Goal: Transaction & Acquisition: Purchase product/service

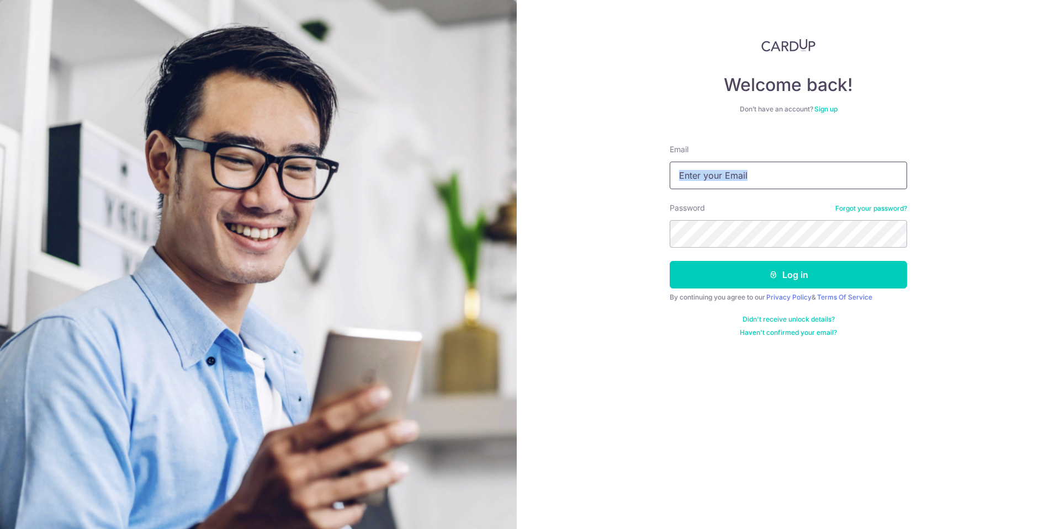
click at [693, 187] on form "Email Password Forgot your password? Log in By continuing you agree to our Priv…" at bounding box center [788, 236] width 237 height 201
click at [704, 185] on input "Email" at bounding box center [788, 176] width 237 height 28
type input "darrenyangjj@gmail.com"
click at [656, 245] on div "Welcome back! Don’t have an account? Sign up Email darrenyangjj@gmail.com Passw…" at bounding box center [788, 264] width 543 height 529
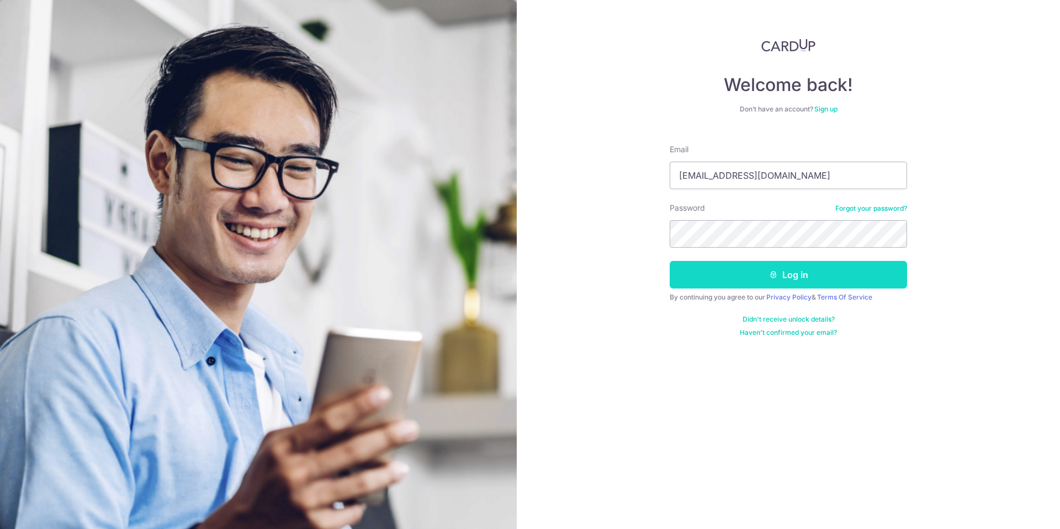
click at [713, 267] on button "Log in" at bounding box center [788, 275] width 237 height 28
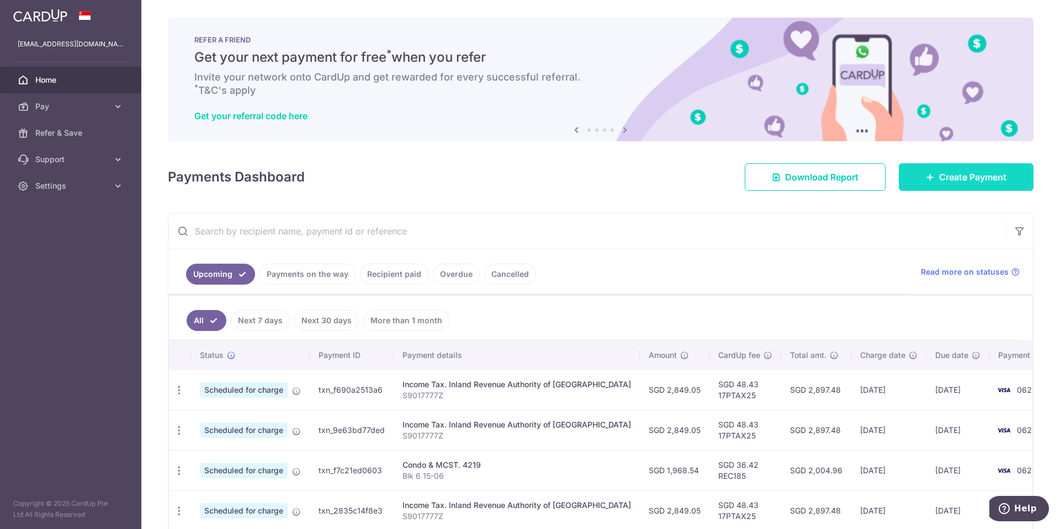
click at [939, 178] on span "Create Payment" at bounding box center [972, 177] width 67 height 13
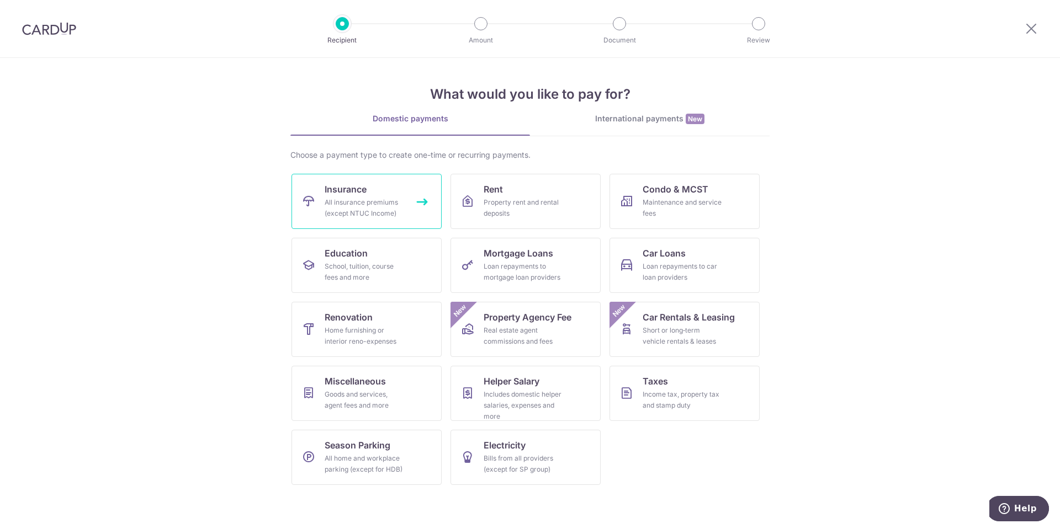
click at [373, 185] on link "Insurance All insurance premiums (except NTUC Income)" at bounding box center [366, 201] width 150 height 55
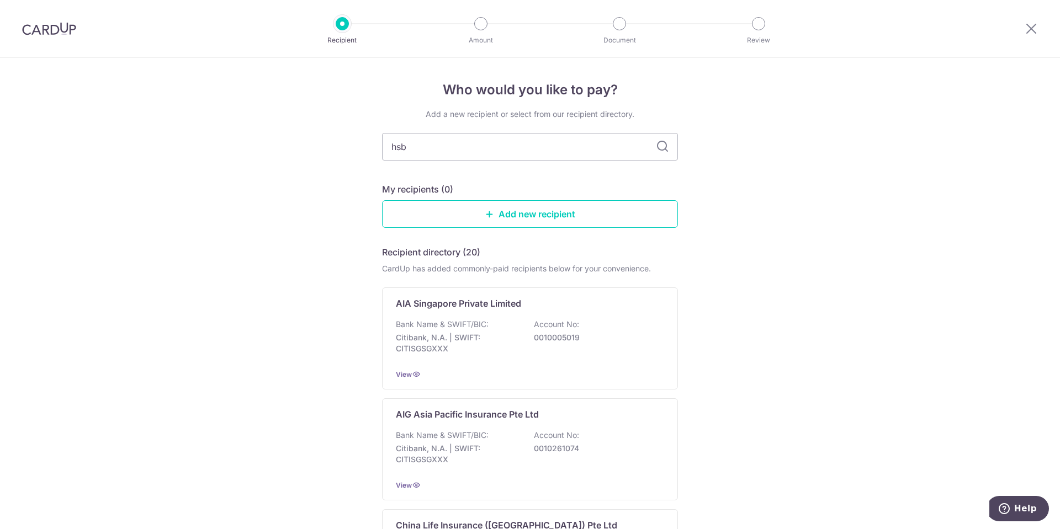
type input "hsbc"
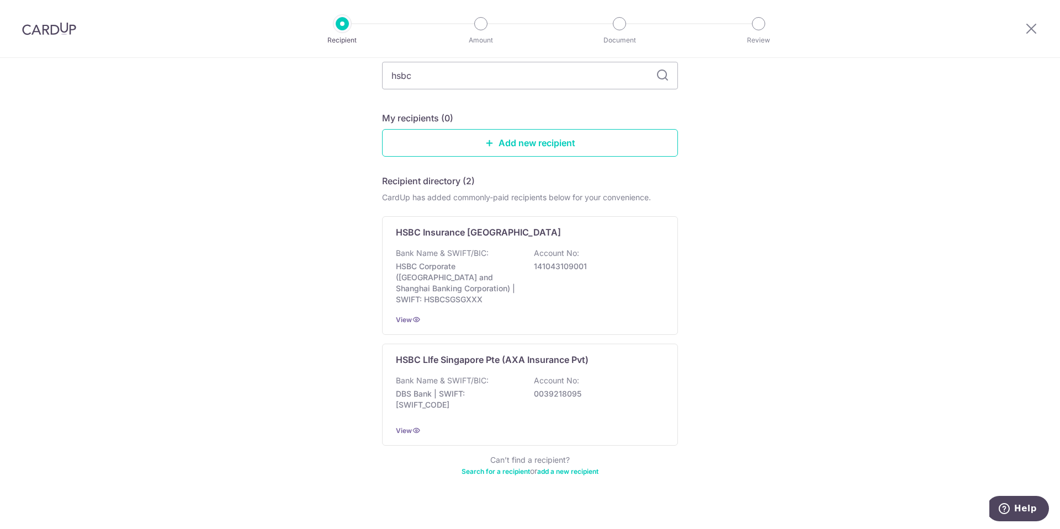
scroll to position [73, 0]
click at [542, 353] on p "HSBC LIfe Singapore Pte (AXA Insurance Pvt)" at bounding box center [492, 358] width 193 height 13
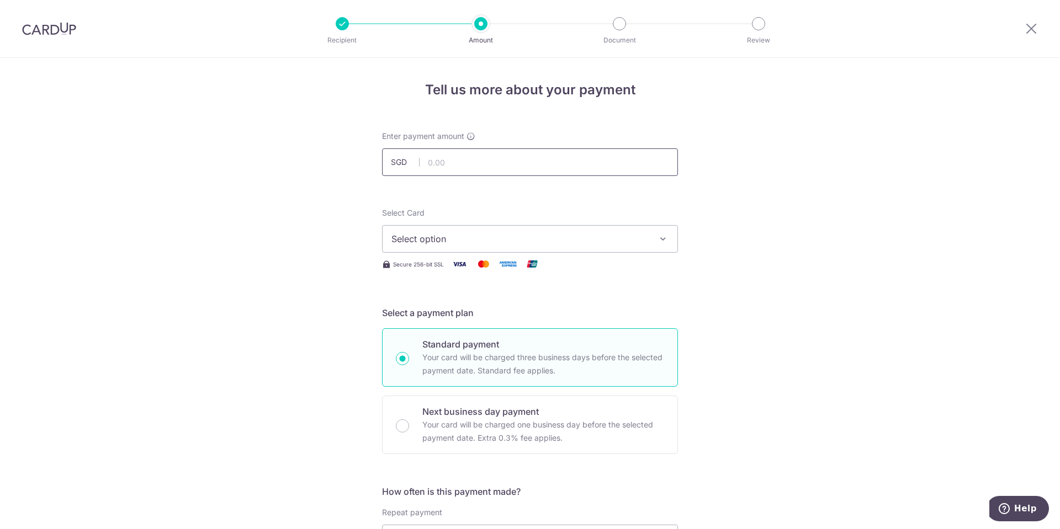
click at [449, 166] on input "text" at bounding box center [530, 163] width 296 height 28
click at [519, 234] on span "Select option" at bounding box center [519, 238] width 257 height 13
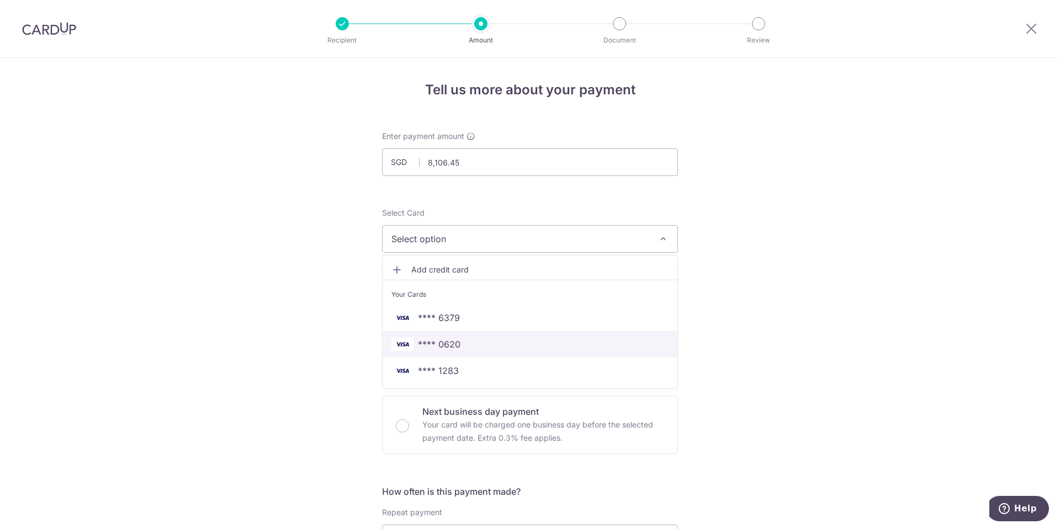
click at [452, 344] on span "**** 0620" at bounding box center [439, 344] width 43 height 13
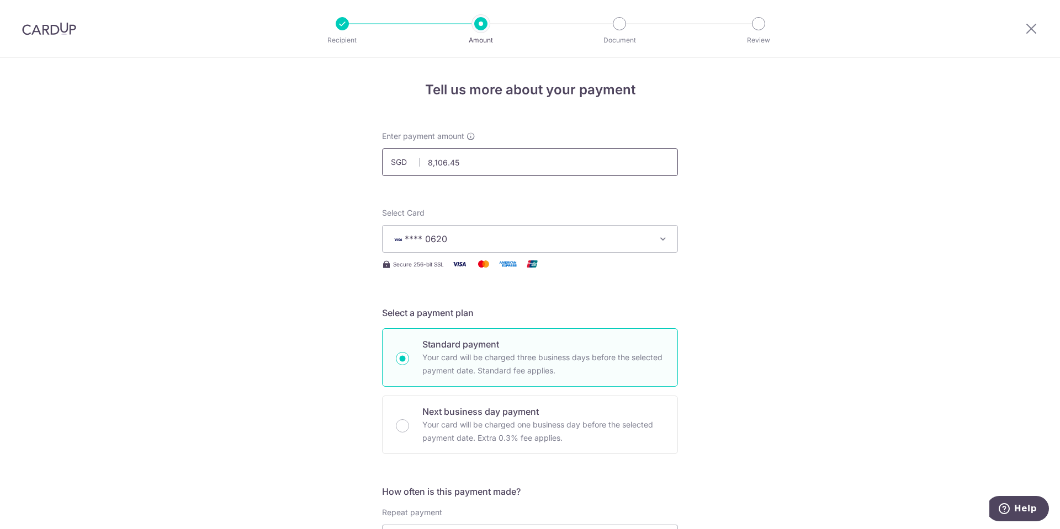
click at [516, 156] on input "8,106.45" at bounding box center [530, 163] width 296 height 28
type input "8,106.45"
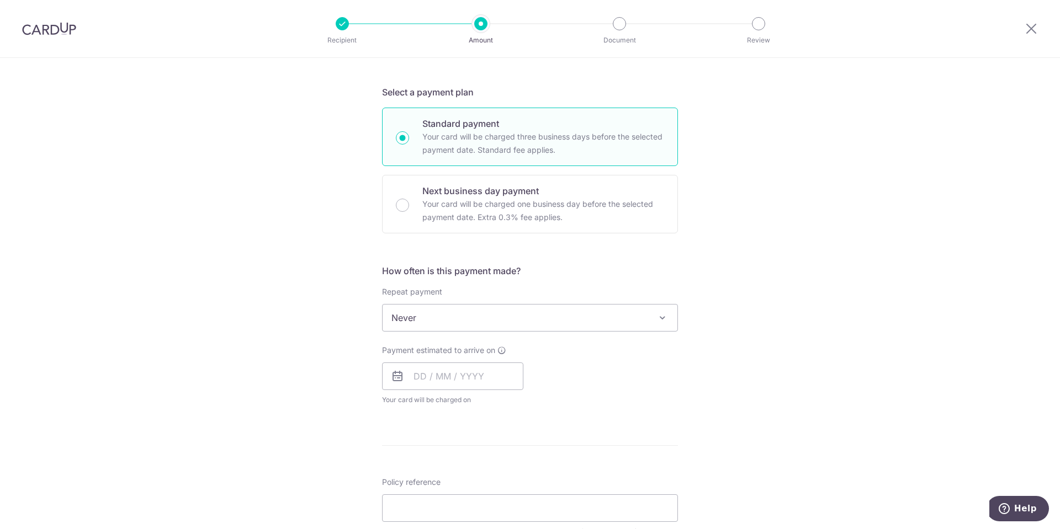
scroll to position [331, 0]
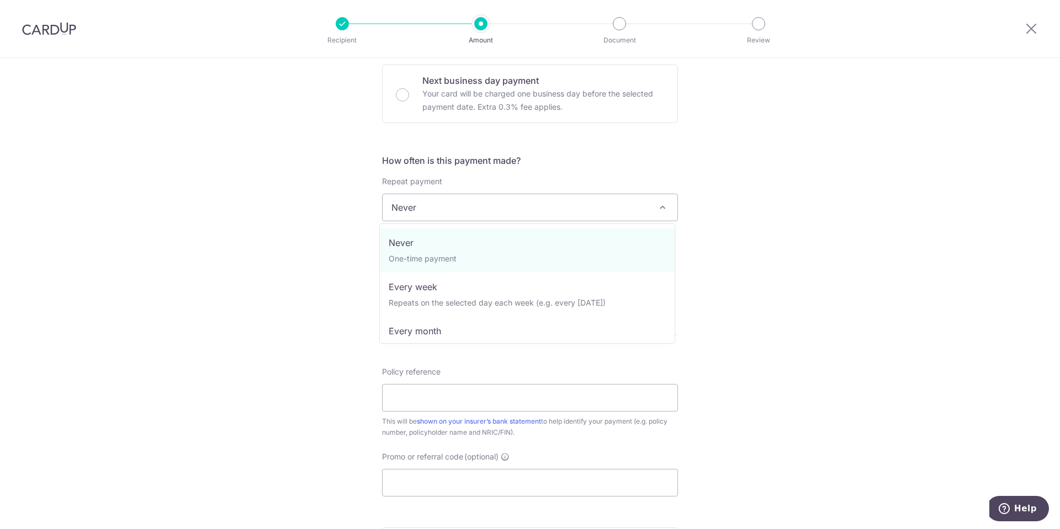
click at [439, 203] on span "Never" at bounding box center [530, 207] width 295 height 26
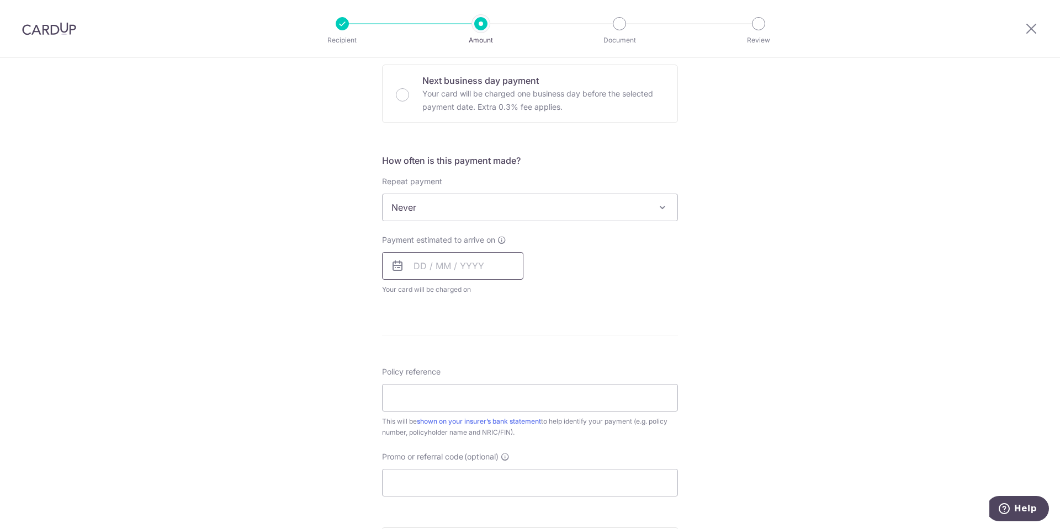
click at [457, 264] on input "text" at bounding box center [452, 266] width 141 height 28
drag, startPoint x: 516, startPoint y: 390, endPoint x: 574, endPoint y: 325, distance: 88.0
click at [516, 390] on link "19" at bounding box center [515, 389] width 18 height 18
type input "[DATE]"
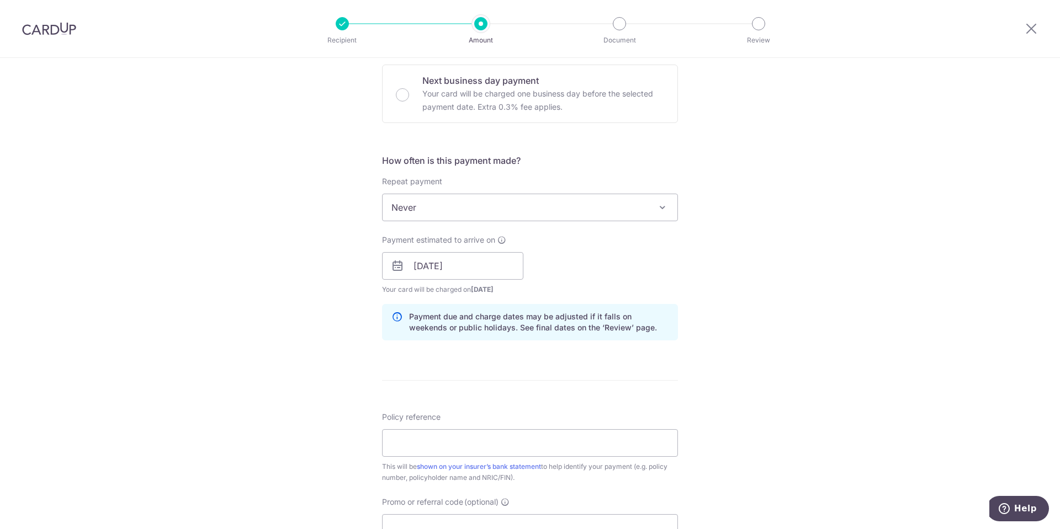
click at [655, 287] on div "Payment estimated to arrive on 19/09/2025 Prev Next Sep Oct Nov Dec 2025 2026 2…" at bounding box center [529, 265] width 309 height 61
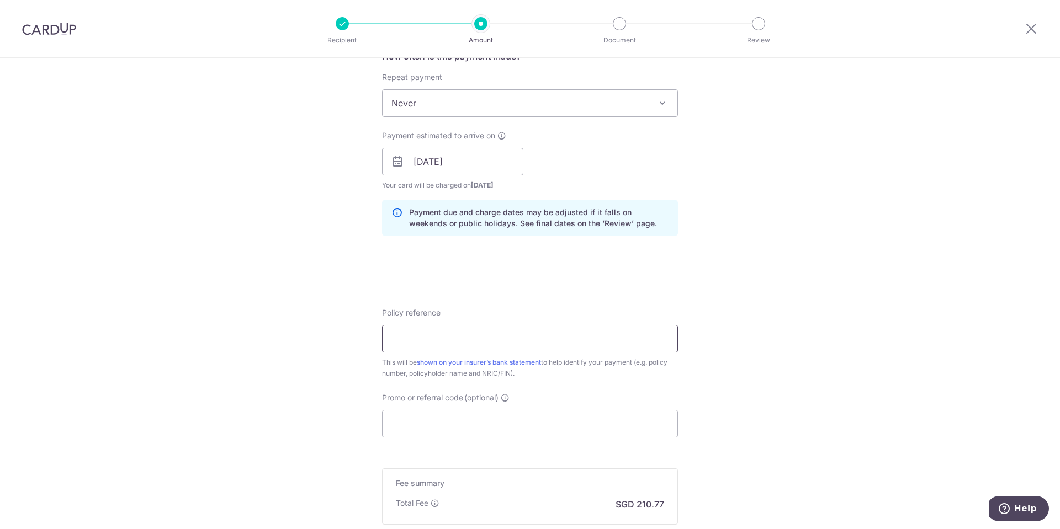
scroll to position [497, 0]
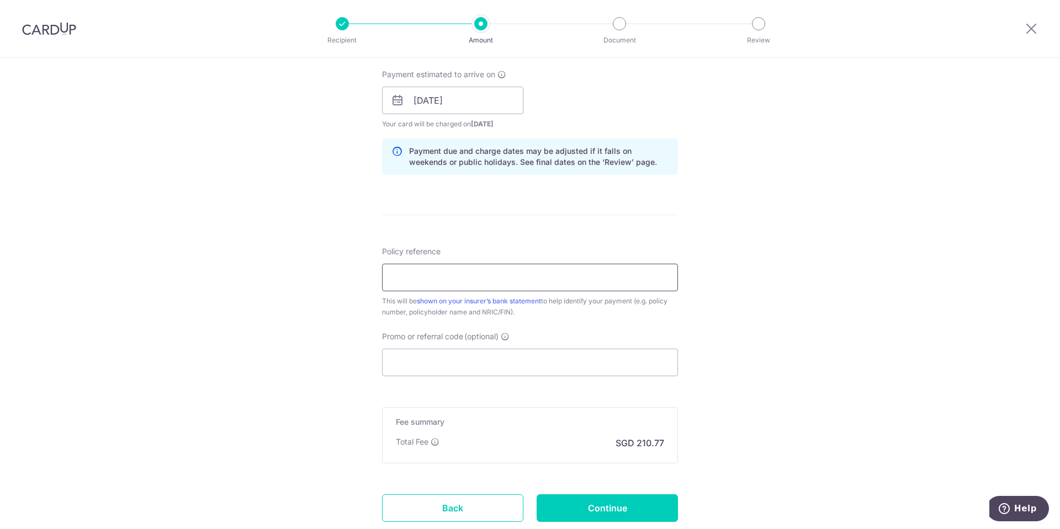
click at [496, 278] on input "Policy reference" at bounding box center [530, 278] width 296 height 28
type input "102-3425414"
click at [759, 315] on div "Tell us more about your payment Enter payment amount SGD 8,106.45 8106.45 Selec…" at bounding box center [530, 83] width 1060 height 1044
click at [489, 285] on input "102-3425414" at bounding box center [530, 278] width 296 height 28
click at [728, 272] on div "Tell us more about your payment Enter payment amount SGD 8,106.45 8106.45 Selec…" at bounding box center [530, 83] width 1060 height 1044
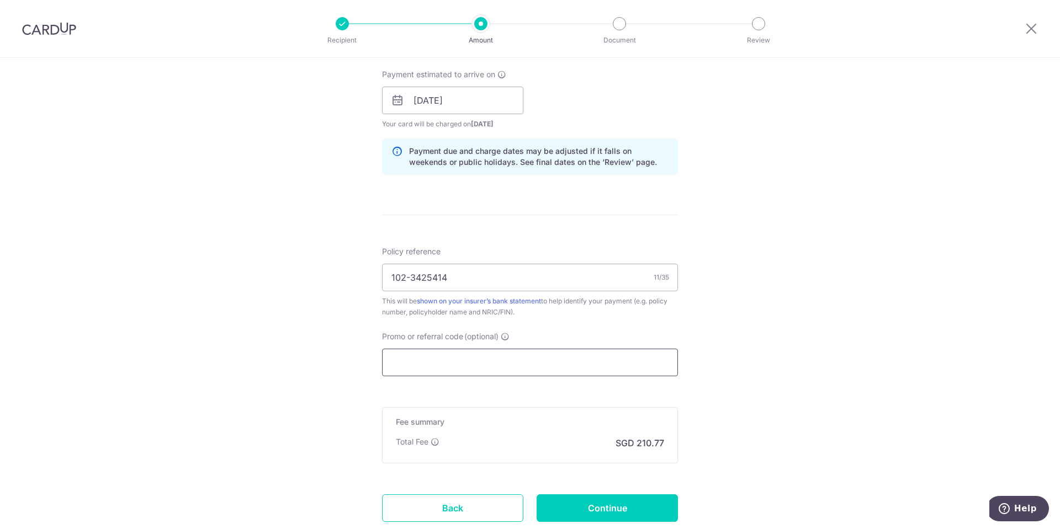
click at [565, 352] on input "Promo or referral code (optional)" at bounding box center [530, 363] width 296 height 28
paste input "OFF225"
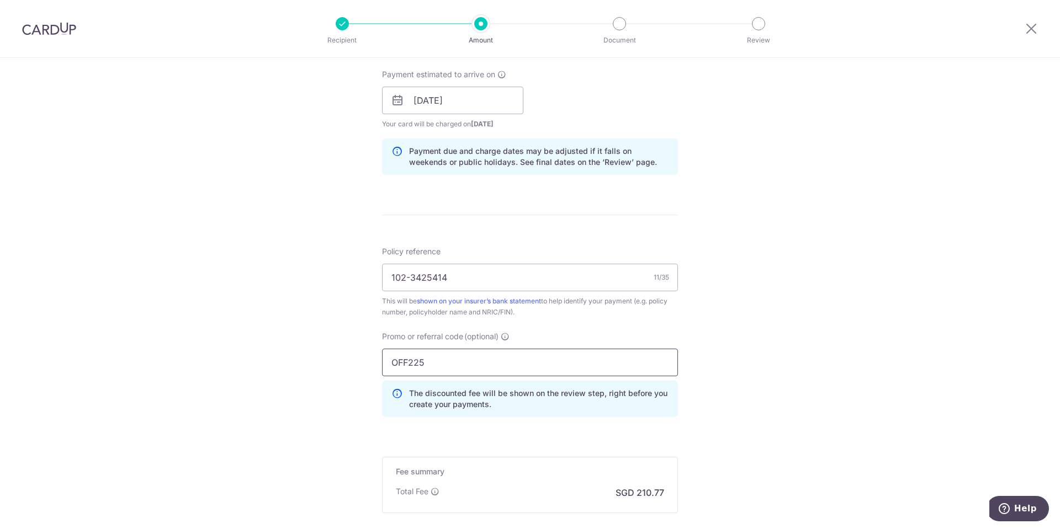
type input "OFF225"
click at [748, 349] on div "Tell us more about your payment Enter payment amount SGD 8,106.45 8106.45 Selec…" at bounding box center [530, 108] width 1060 height 1094
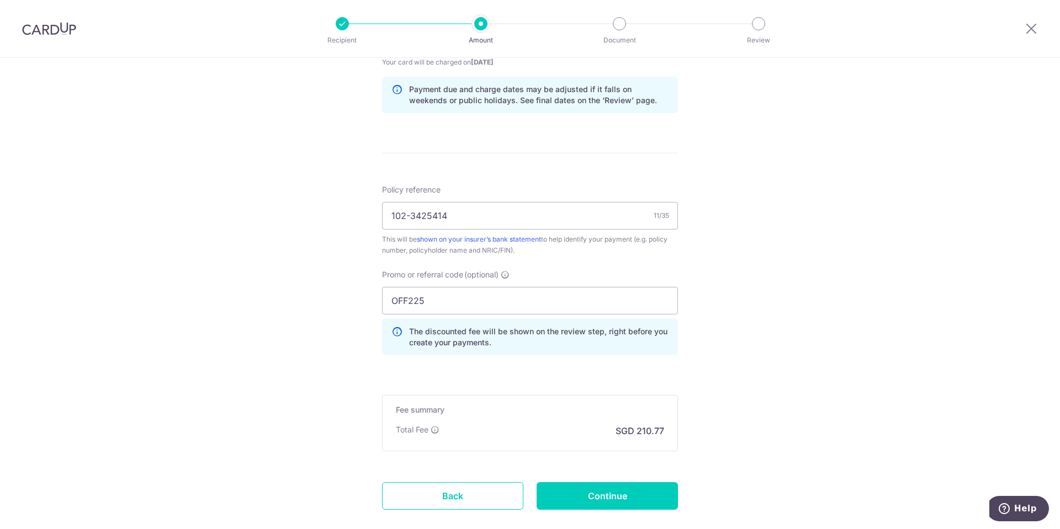
scroll to position [622, 0]
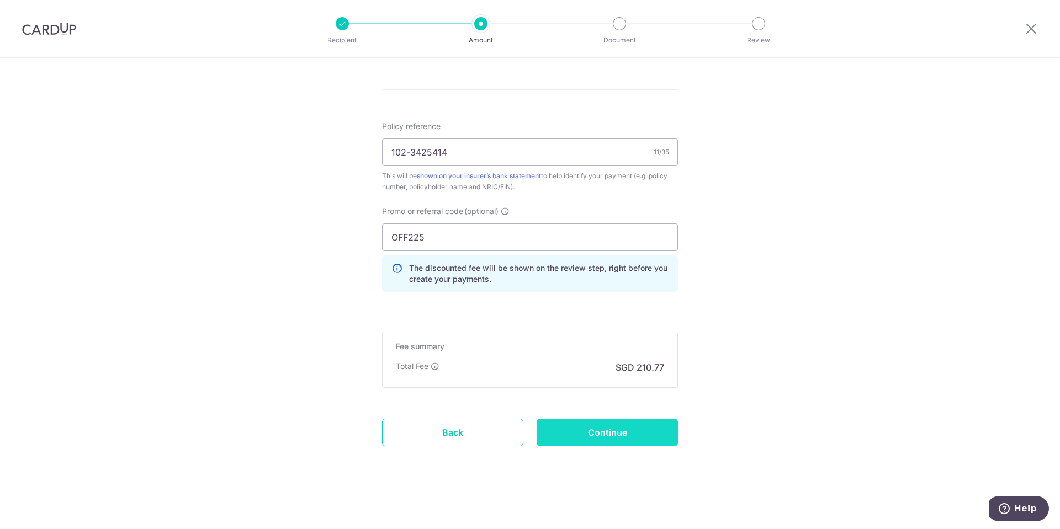
click at [622, 433] on input "Continue" at bounding box center [607, 433] width 141 height 28
type input "Create Schedule"
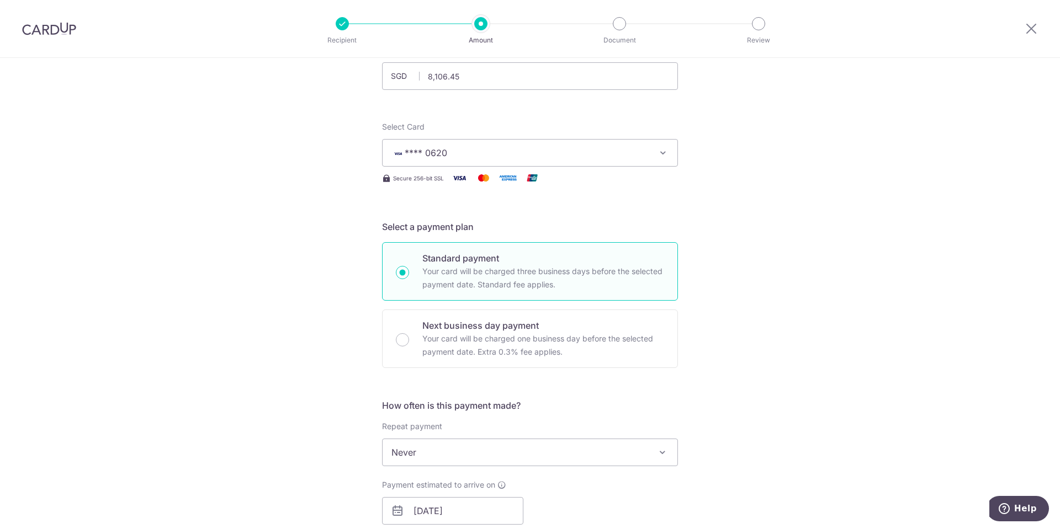
scroll to position [0, 0]
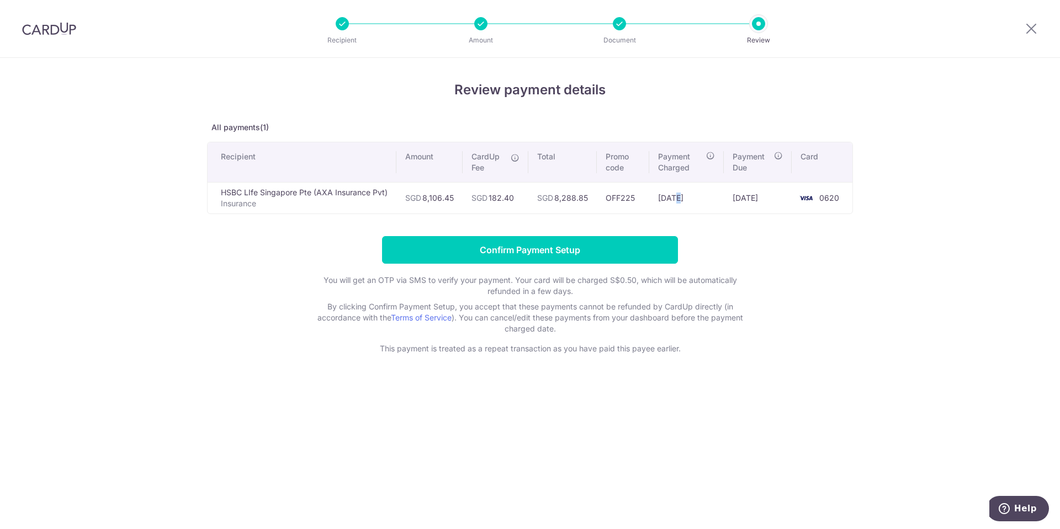
click at [678, 197] on td "[DATE]" at bounding box center [686, 197] width 75 height 31
click at [687, 195] on td "[DATE]" at bounding box center [686, 197] width 75 height 31
click at [617, 193] on td "OFF225" at bounding box center [623, 197] width 52 height 31
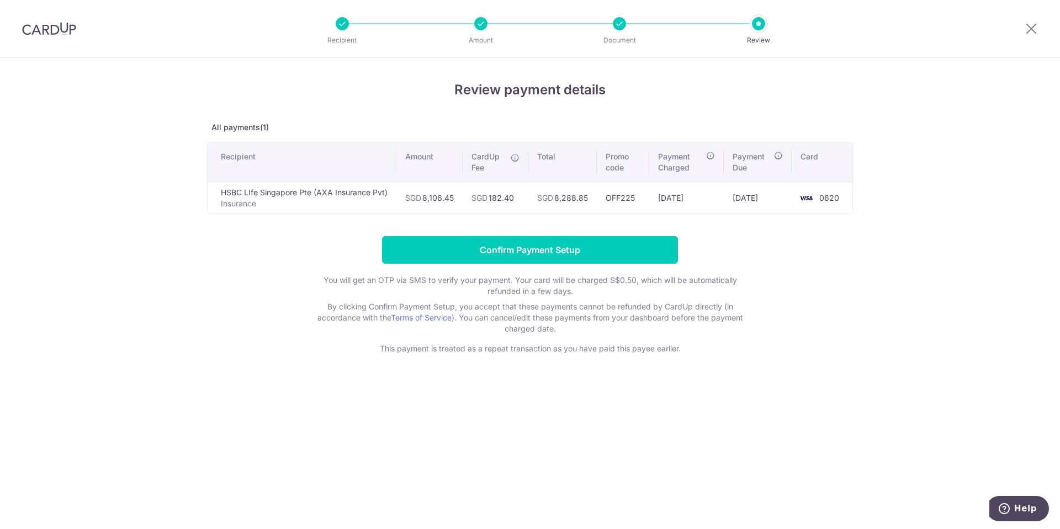
click at [617, 193] on td "OFF225" at bounding box center [623, 197] width 52 height 31
click at [643, 194] on td "OFF225" at bounding box center [623, 197] width 52 height 31
click at [692, 194] on td "[DATE]" at bounding box center [686, 197] width 75 height 31
click at [749, 194] on td "[DATE]" at bounding box center [758, 197] width 68 height 31
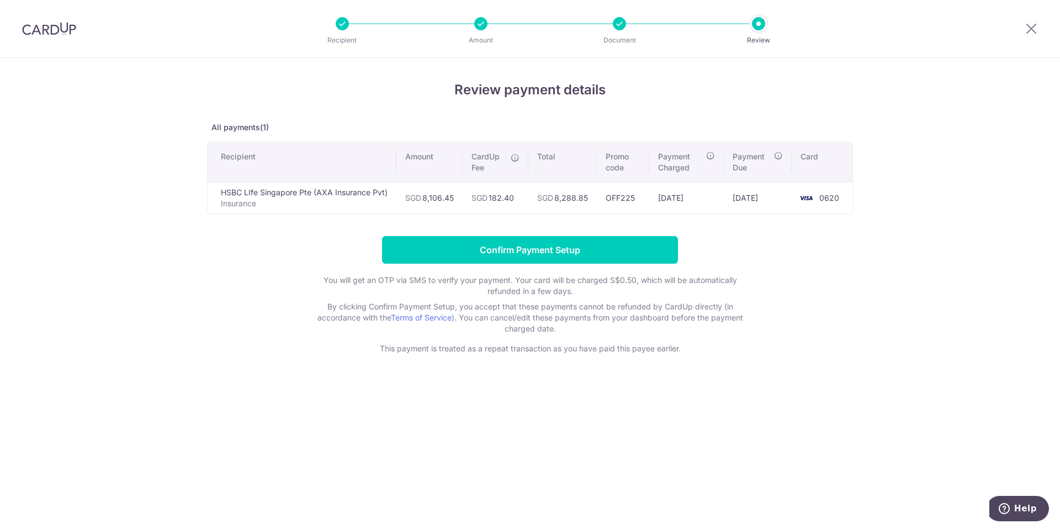
click at [749, 194] on td "[DATE]" at bounding box center [758, 197] width 68 height 31
click at [833, 195] on span "0620" at bounding box center [829, 197] width 20 height 9
drag, startPoint x: 833, startPoint y: 195, endPoint x: 848, endPoint y: 195, distance: 14.9
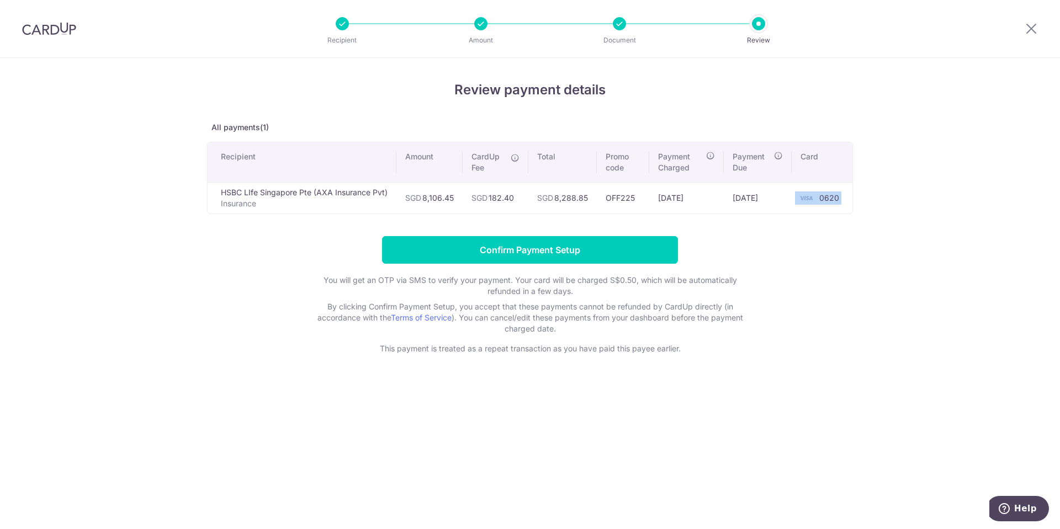
click at [834, 195] on span "0620" at bounding box center [829, 197] width 20 height 9
click at [848, 195] on td "0620" at bounding box center [822, 197] width 61 height 31
click at [635, 229] on div "Review payment details All payments(1) Recipient Amount CardUp Fee Total Promo …" at bounding box center [530, 217] width 646 height 274
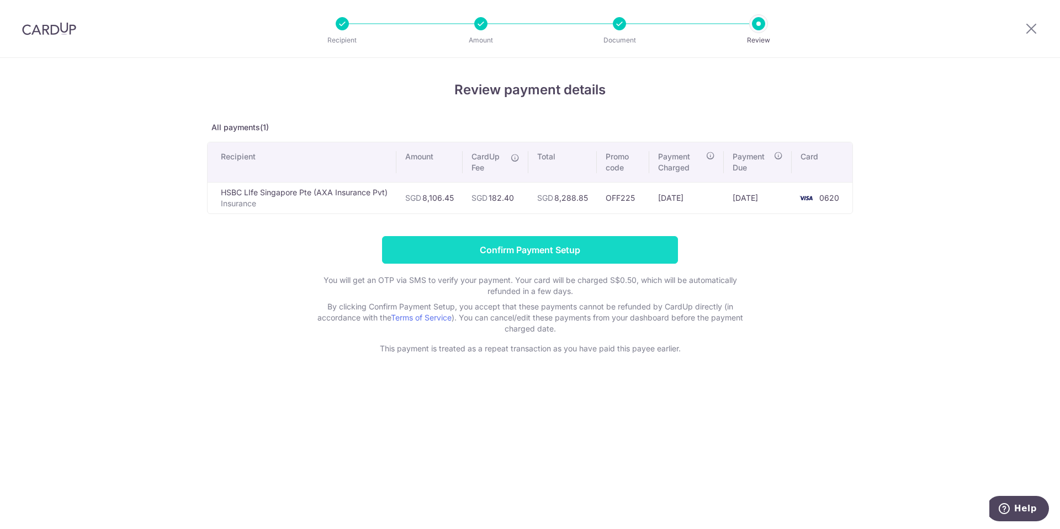
click at [625, 250] on input "Confirm Payment Setup" at bounding box center [530, 250] width 296 height 28
